Goal: Task Accomplishment & Management: Use online tool/utility

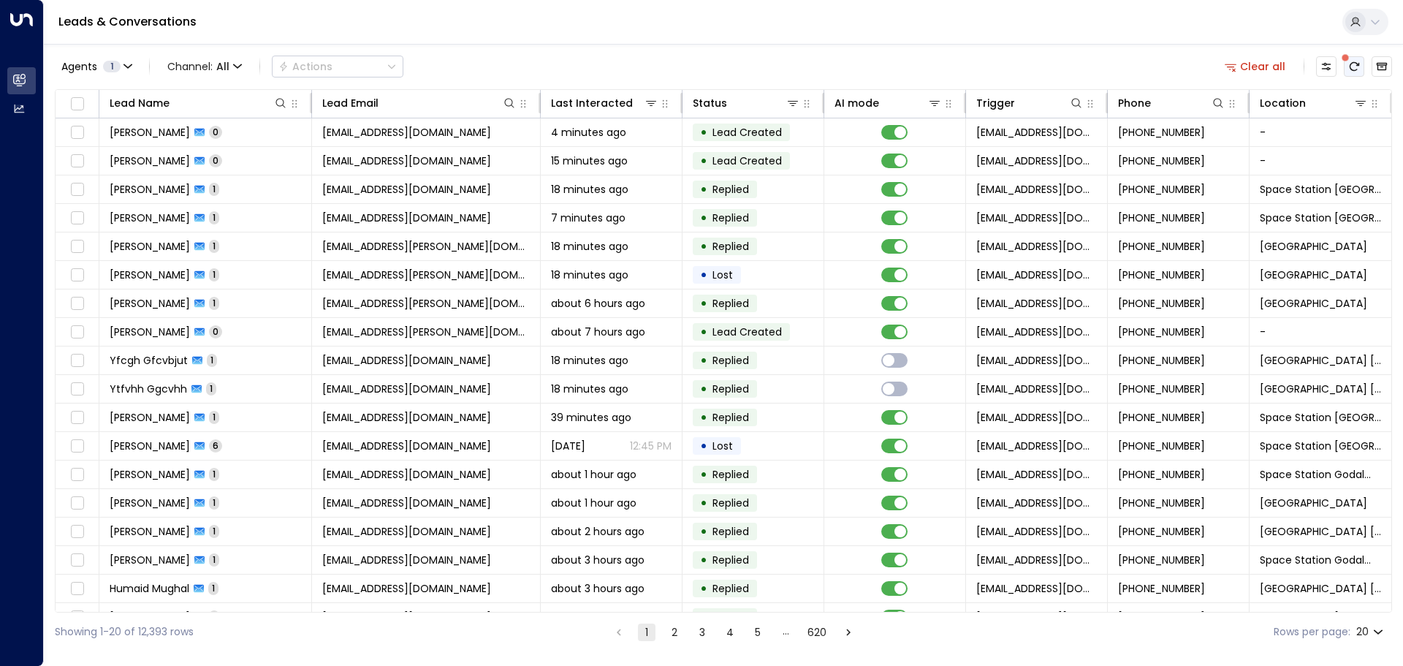
click at [1357, 68] on icon "There are new threads available. Refresh the grid to view the latest updates." at bounding box center [1354, 67] width 12 height 12
click at [1355, 102] on icon at bounding box center [1361, 103] width 12 height 12
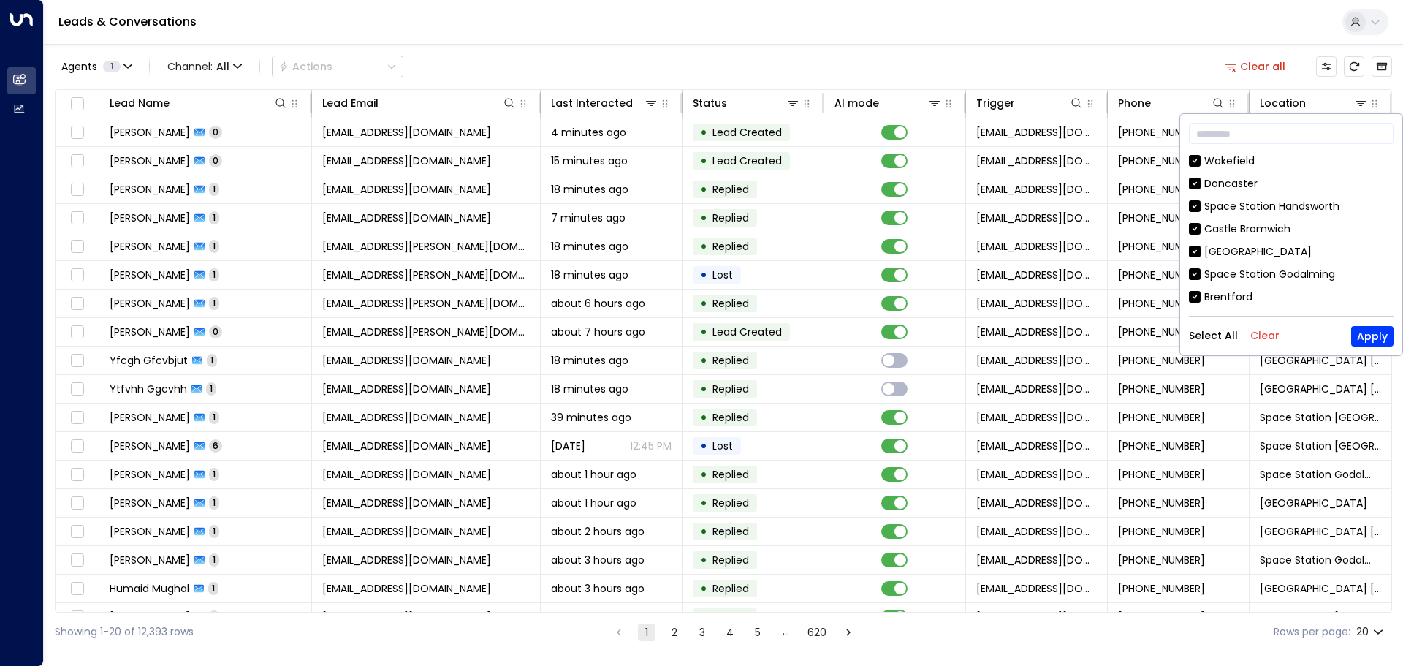
click at [1262, 335] on button "Clear" at bounding box center [1264, 336] width 29 height 12
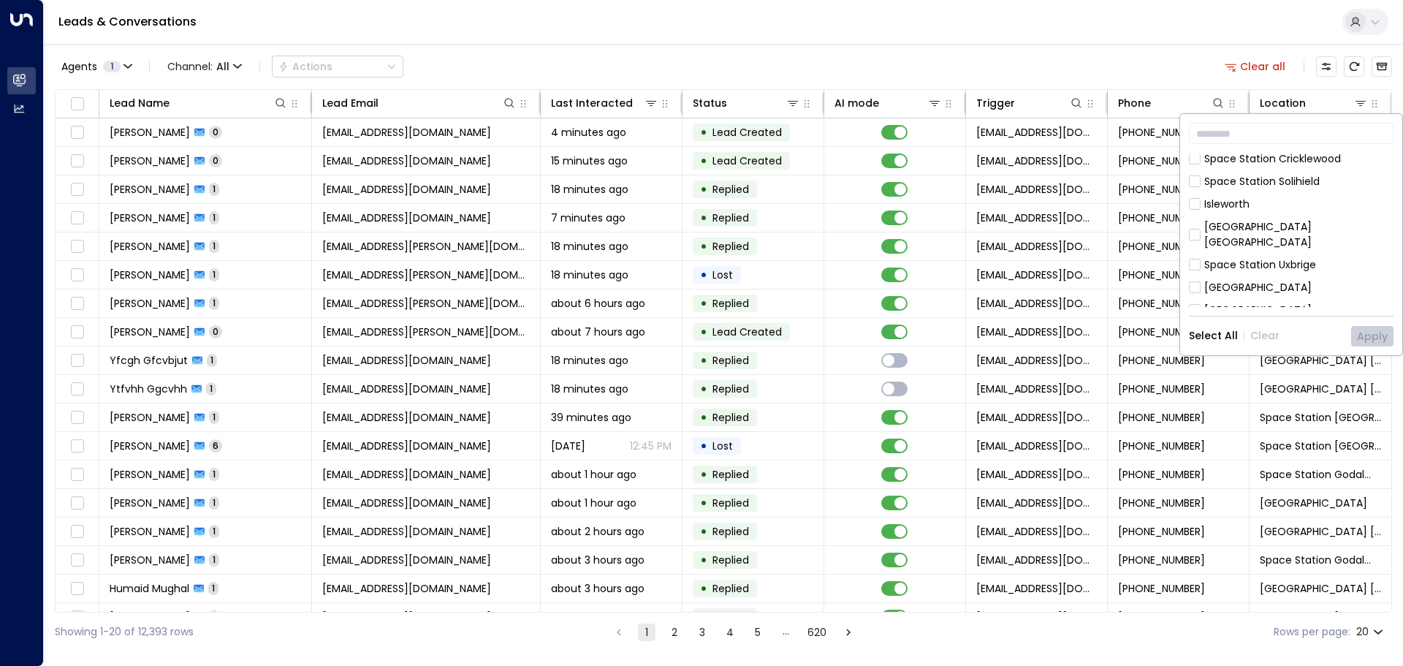
scroll to position [292, 0]
click at [1243, 216] on div "[GEOGRAPHIC_DATA]" at bounding box center [1257, 223] width 107 height 15
click at [1387, 335] on button "Apply" at bounding box center [1372, 336] width 42 height 20
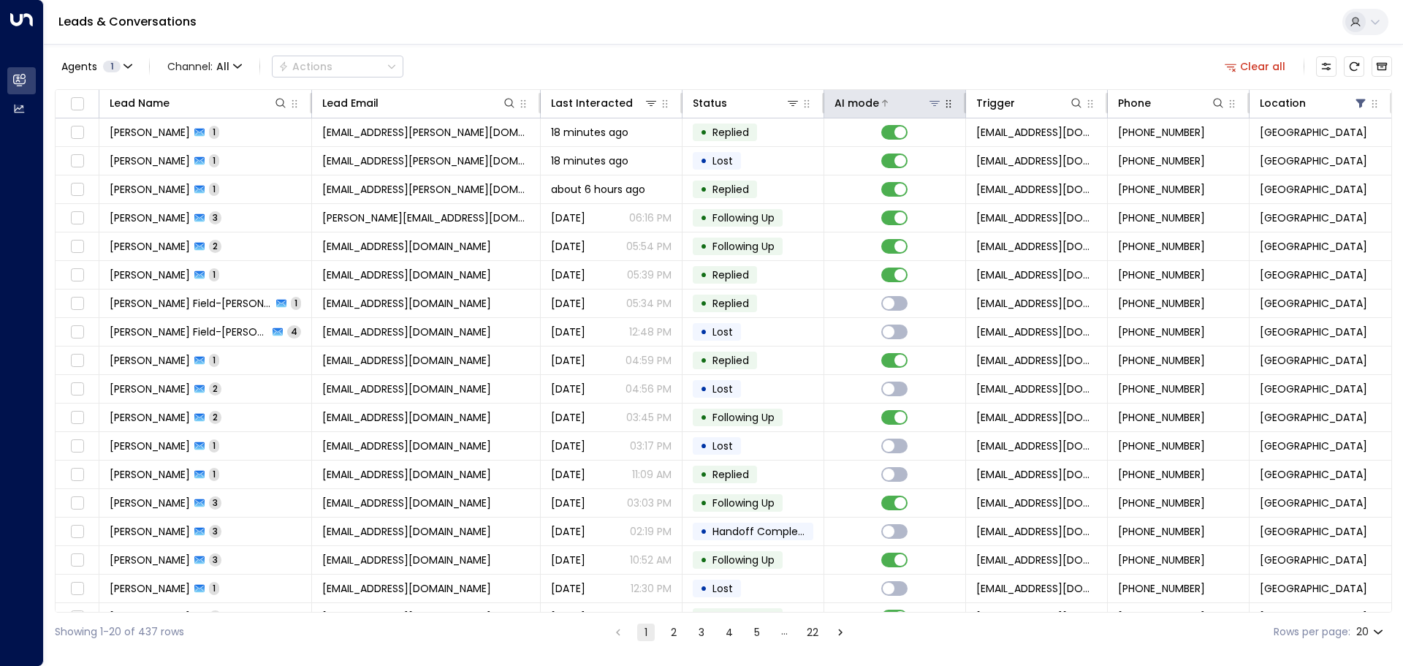
click at [930, 99] on icon at bounding box center [935, 103] width 12 height 12
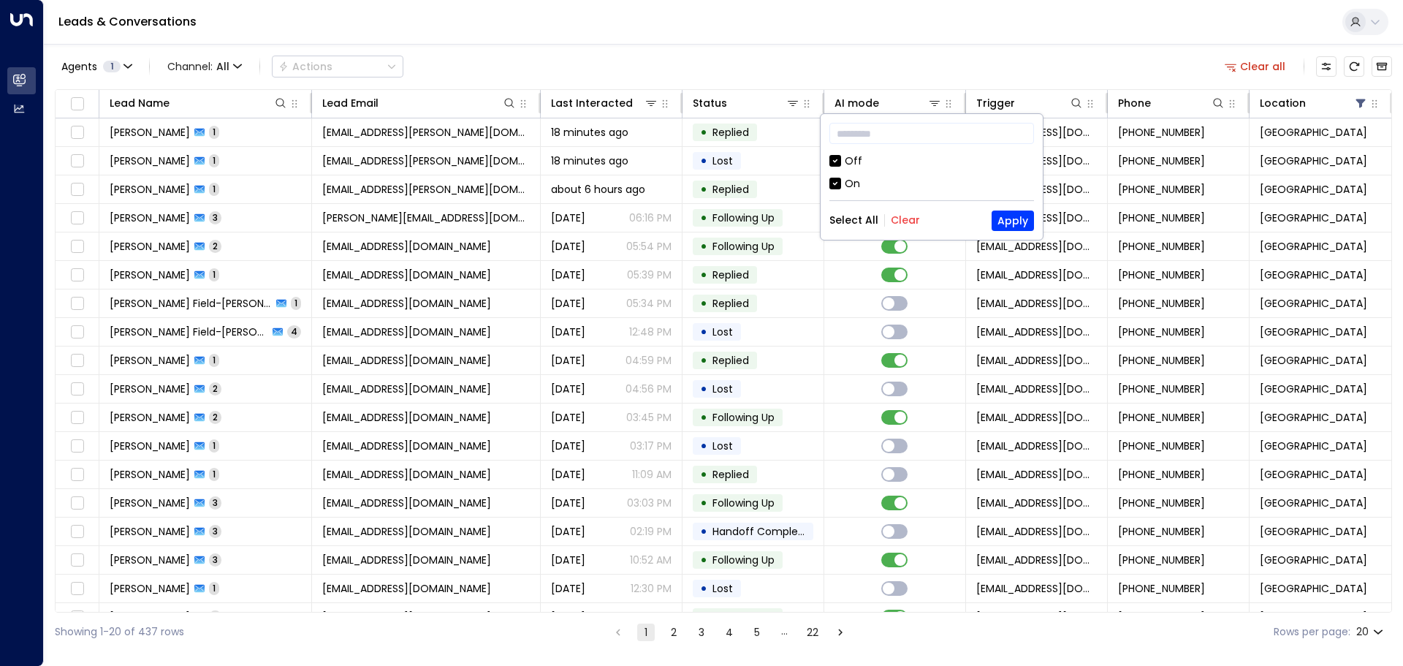
click at [849, 163] on div "Off" at bounding box center [854, 160] width 18 height 15
click at [1011, 227] on button "Apply" at bounding box center [1012, 220] width 42 height 20
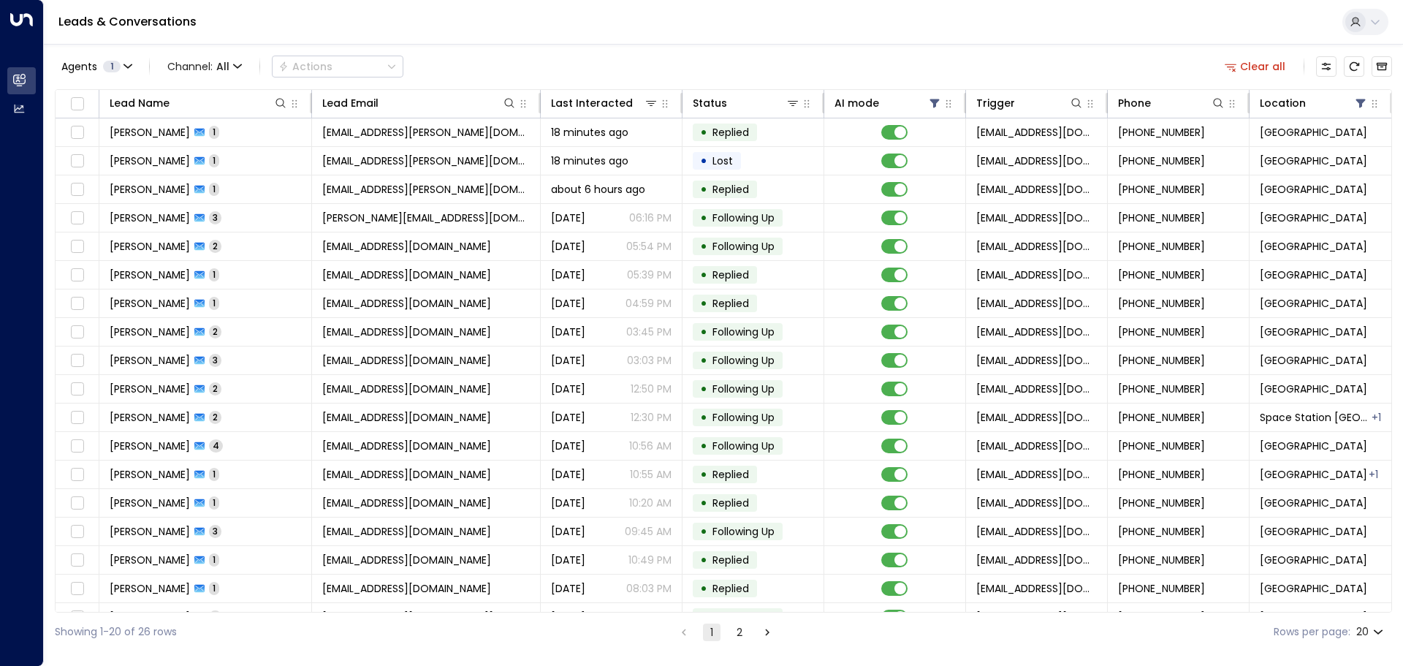
click at [1377, 632] on body "Overview Leads & Conversations Leads & Conversations Analytics Analytics Leads …" at bounding box center [701, 325] width 1403 height 651
click at [1365, 606] on li "50" at bounding box center [1370, 609] width 42 height 26
type input "**"
